Goal: Task Accomplishment & Management: Manage account settings

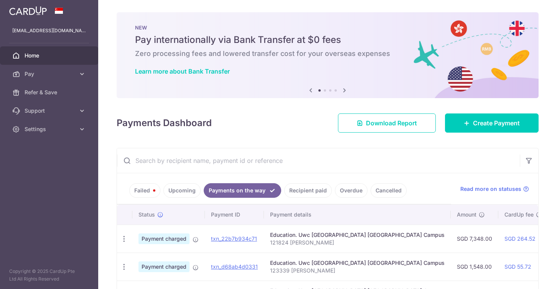
scroll to position [48, 0]
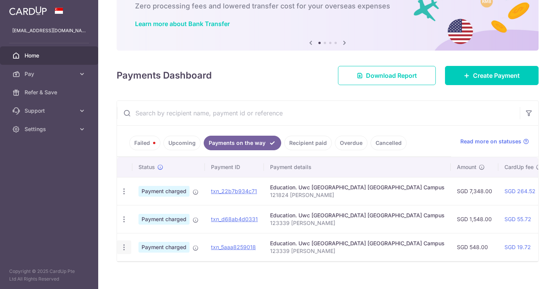
click at [123, 250] on icon "button" at bounding box center [124, 247] width 8 height 8
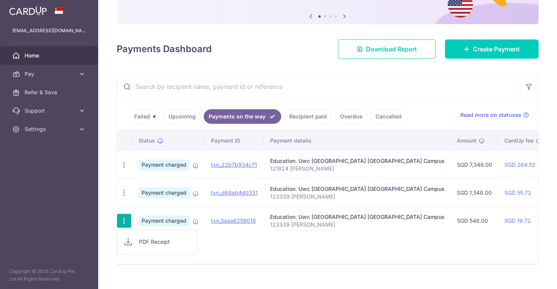
click at [145, 123] on link "Failed" at bounding box center [144, 116] width 31 height 15
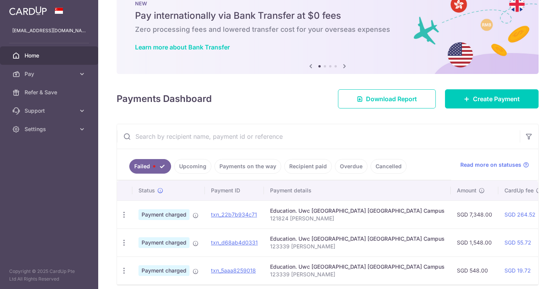
scroll to position [57, 0]
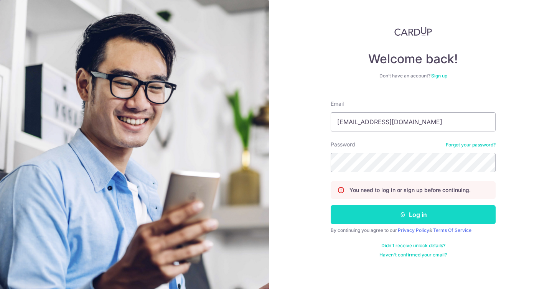
click at [373, 220] on button "Log in" at bounding box center [412, 214] width 165 height 19
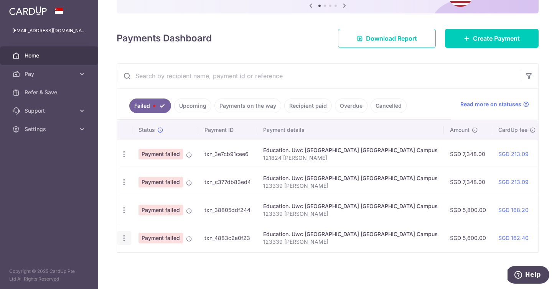
click at [120, 241] on icon "button" at bounding box center [124, 238] width 8 height 8
click at [136, 258] on link "Update payment" at bounding box center [157, 259] width 80 height 18
radio input "true"
type input "5,600.00"
type input "123339 [PERSON_NAME]"
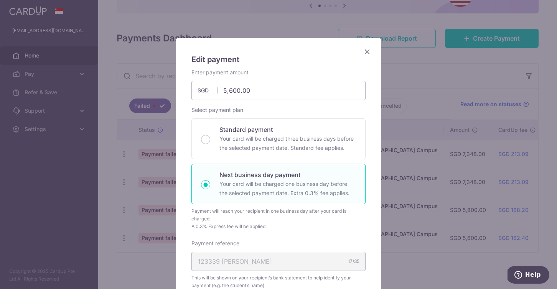
scroll to position [23, 0]
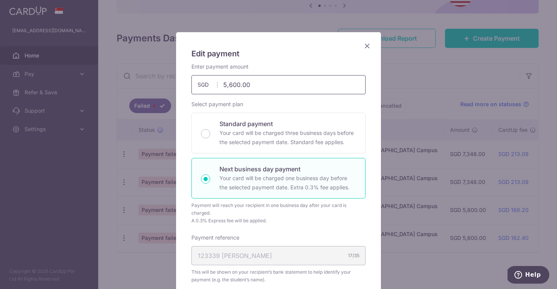
drag, startPoint x: 222, startPoint y: 86, endPoint x: 322, endPoint y: 87, distance: 100.0
click at [317, 87] on input "5,600.00" at bounding box center [278, 84] width 174 height 19
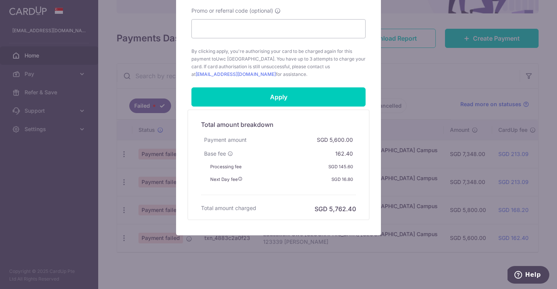
scroll to position [364, 0]
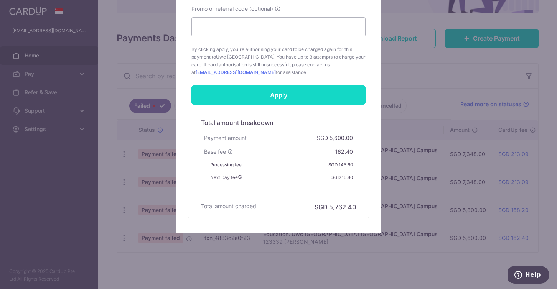
type input "3,000.00"
click at [283, 92] on input "Apply" at bounding box center [278, 94] width 174 height 19
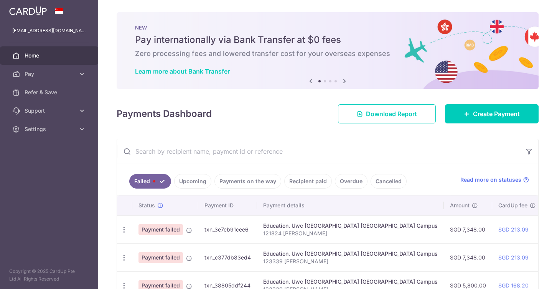
scroll to position [57, 0]
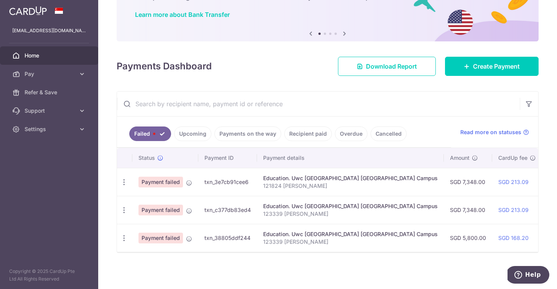
click at [238, 136] on link "Payments on the way" at bounding box center [247, 133] width 67 height 15
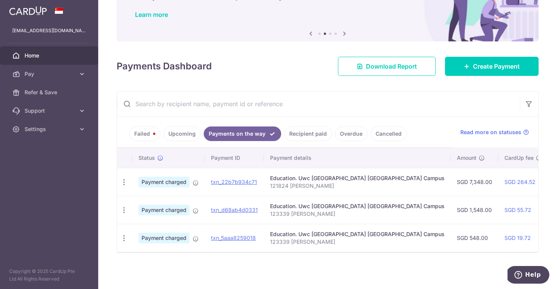
click at [196, 135] on link "Upcoming" at bounding box center [181, 133] width 37 height 15
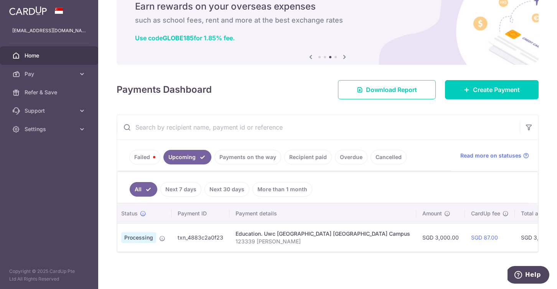
scroll to position [0, 0]
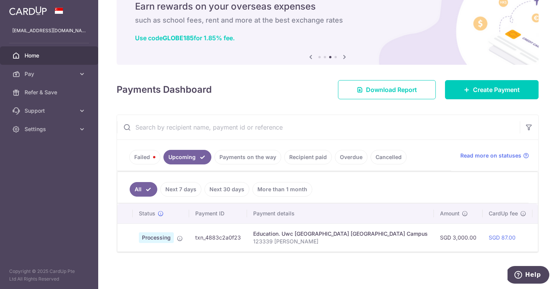
click at [141, 161] on link "Failed" at bounding box center [144, 157] width 31 height 15
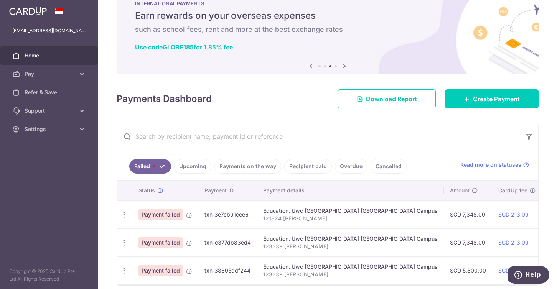
scroll to position [33, 0]
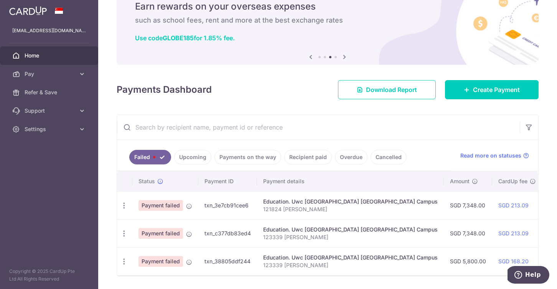
click at [185, 160] on link "Upcoming" at bounding box center [192, 157] width 37 height 15
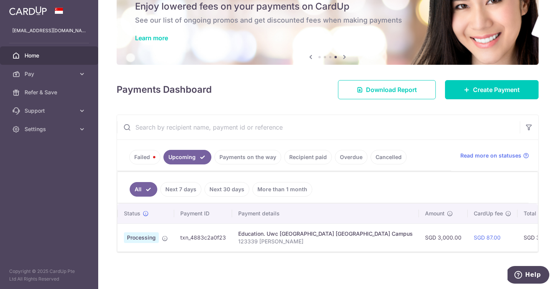
scroll to position [0, 0]
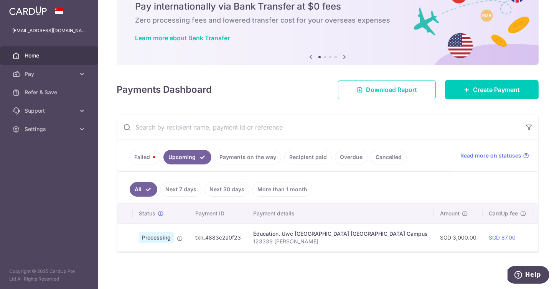
click at [146, 157] on link "Failed" at bounding box center [144, 157] width 31 height 15
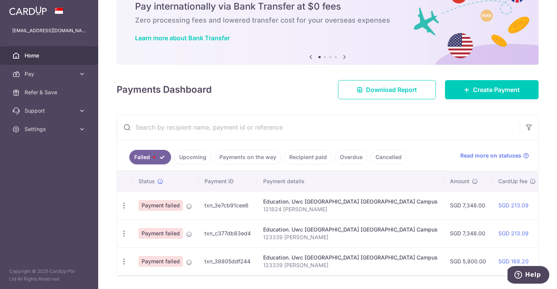
click at [240, 159] on link "Payments on the way" at bounding box center [247, 157] width 67 height 15
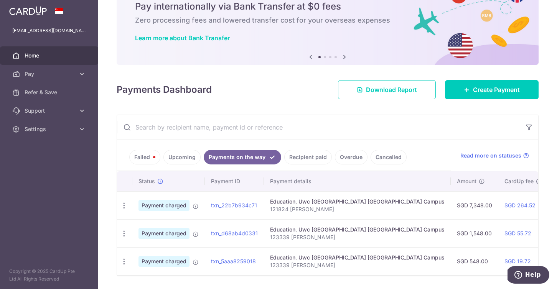
click at [186, 159] on link "Upcoming" at bounding box center [181, 157] width 37 height 15
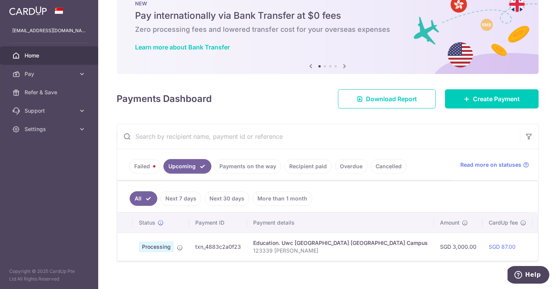
scroll to position [33, 0]
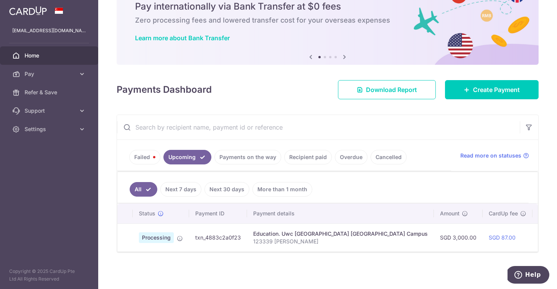
click at [225, 159] on link "Payments on the way" at bounding box center [247, 157] width 67 height 15
